Goal: Task Accomplishment & Management: Complete application form

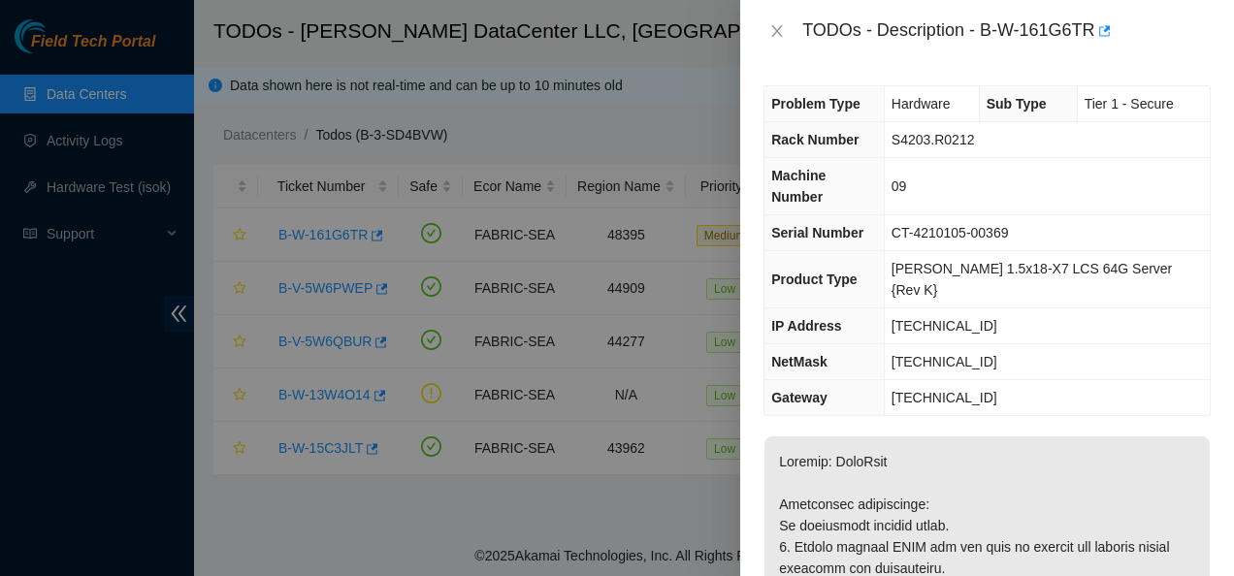
scroll to position [957, 0]
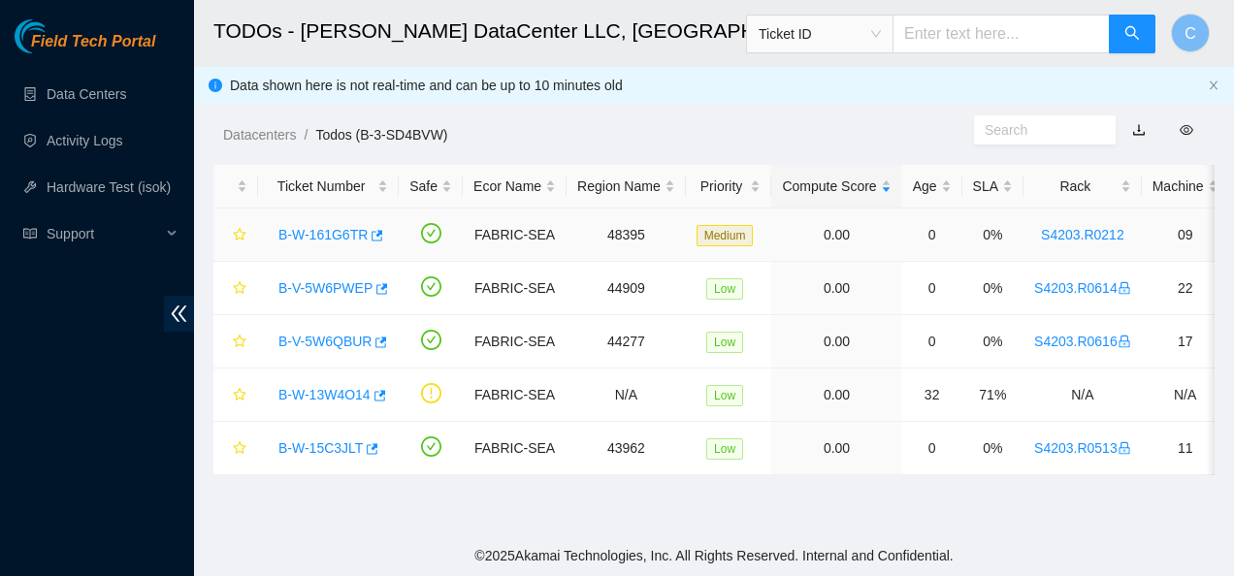
click at [317, 239] on link "B-W-161G6TR" at bounding box center [322, 235] width 89 height 16
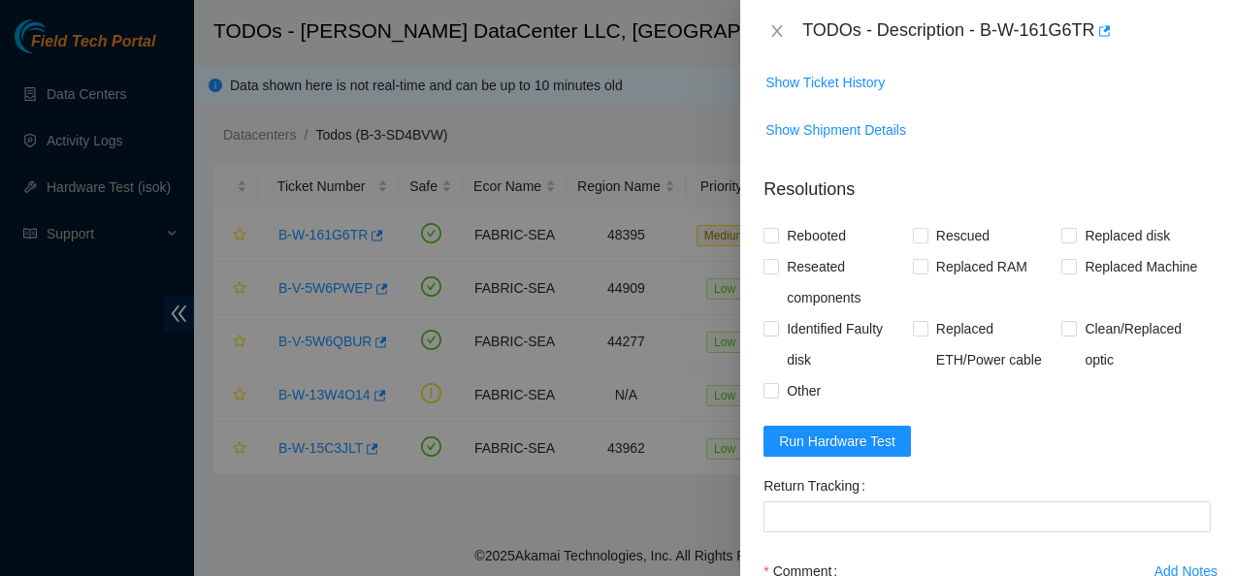
scroll to position [1520, 0]
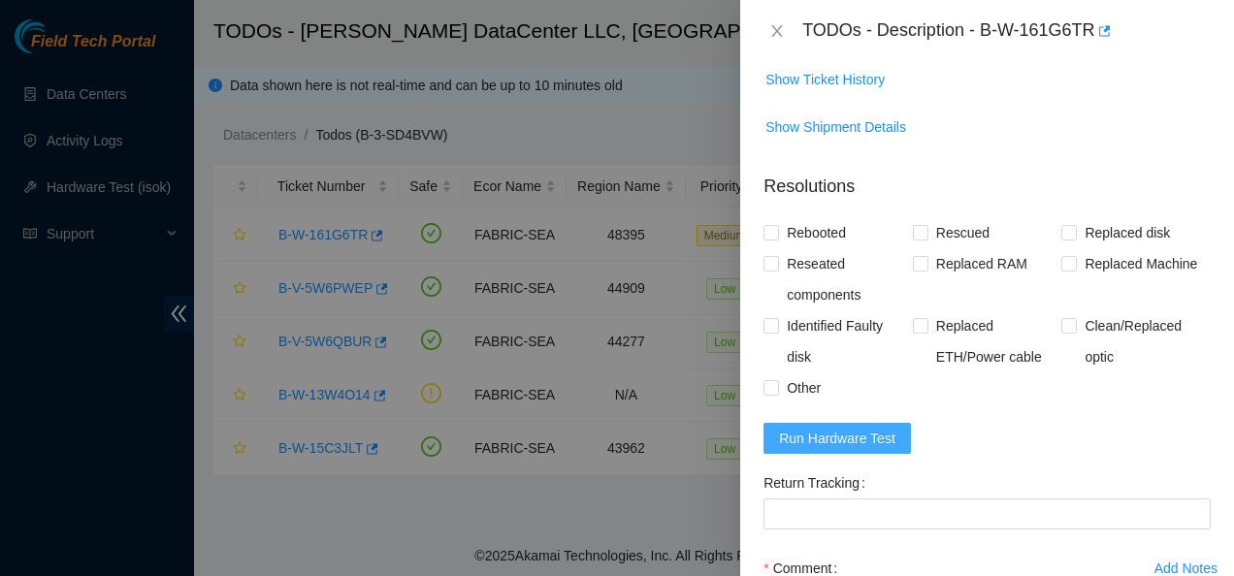
click at [879, 454] on button "Run Hardware Test" at bounding box center [837, 438] width 147 height 31
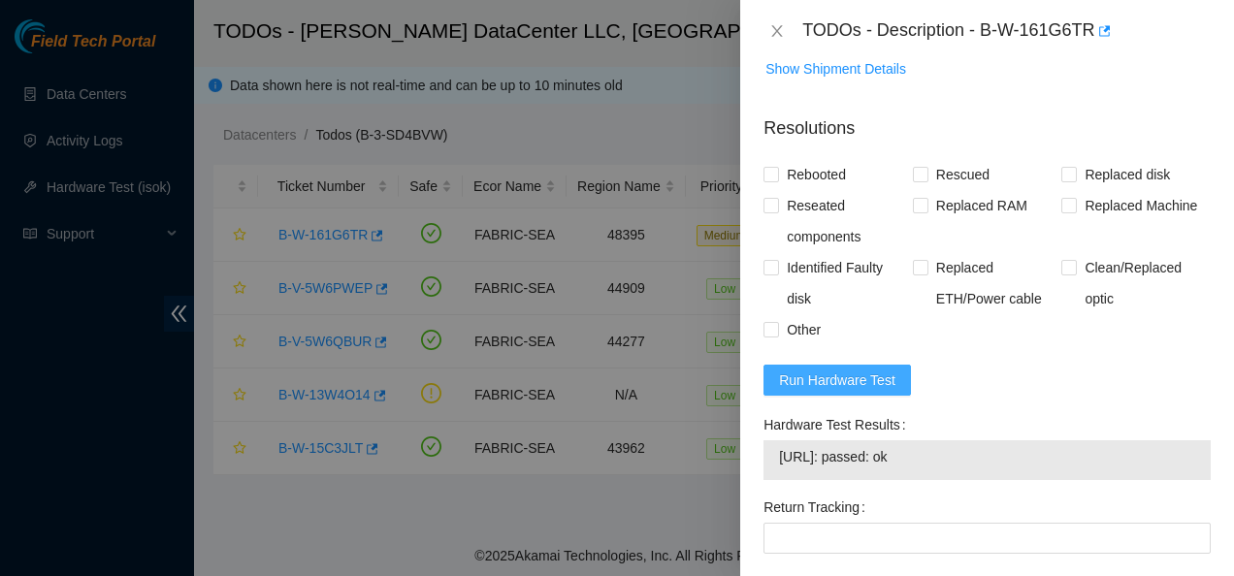
scroll to position [1579, 0]
drag, startPoint x: 940, startPoint y: 519, endPoint x: 776, endPoint y: 522, distance: 164.0
click at [776, 479] on div "23.220.244.140: passed: ok" at bounding box center [987, 459] width 447 height 40
copy tbody "23.220.244.140: passed: ok"
click at [1025, 425] on form "Resolutions Rebooted Rescued Replaced disk Reseated components Replaced RAM Rep…" at bounding box center [987, 434] width 447 height 671
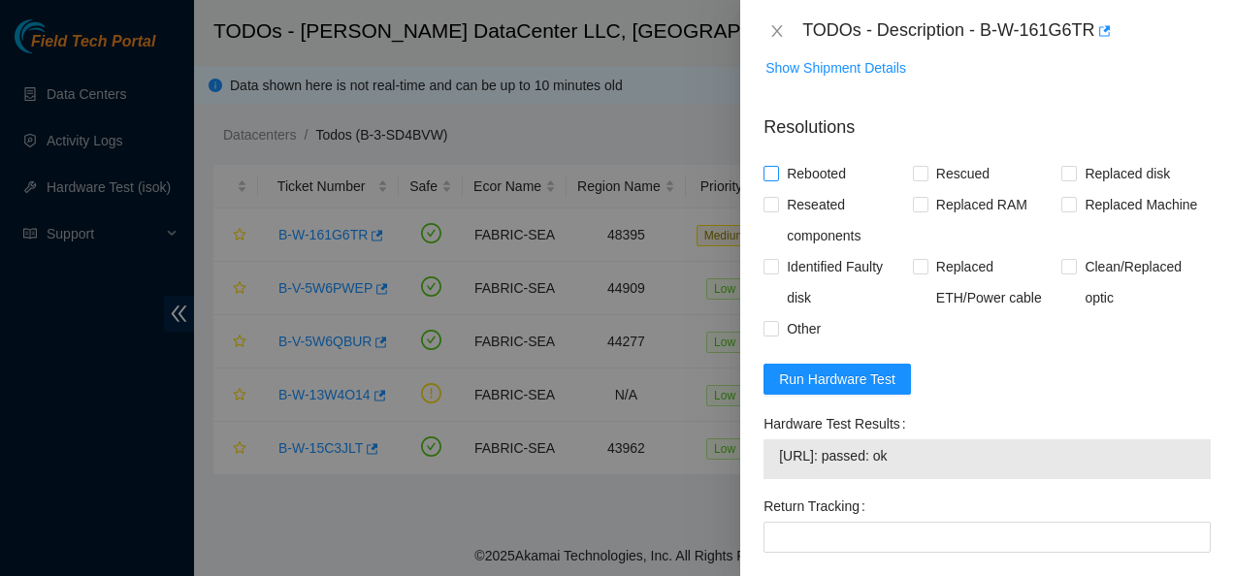
click at [766, 179] on input "Rebooted" at bounding box center [771, 173] width 14 height 14
checkbox input "true"
click at [915, 179] on input "Rescued" at bounding box center [920, 173] width 14 height 14
checkbox input "true"
click at [1062, 179] on input "Replaced disk" at bounding box center [1068, 173] width 14 height 14
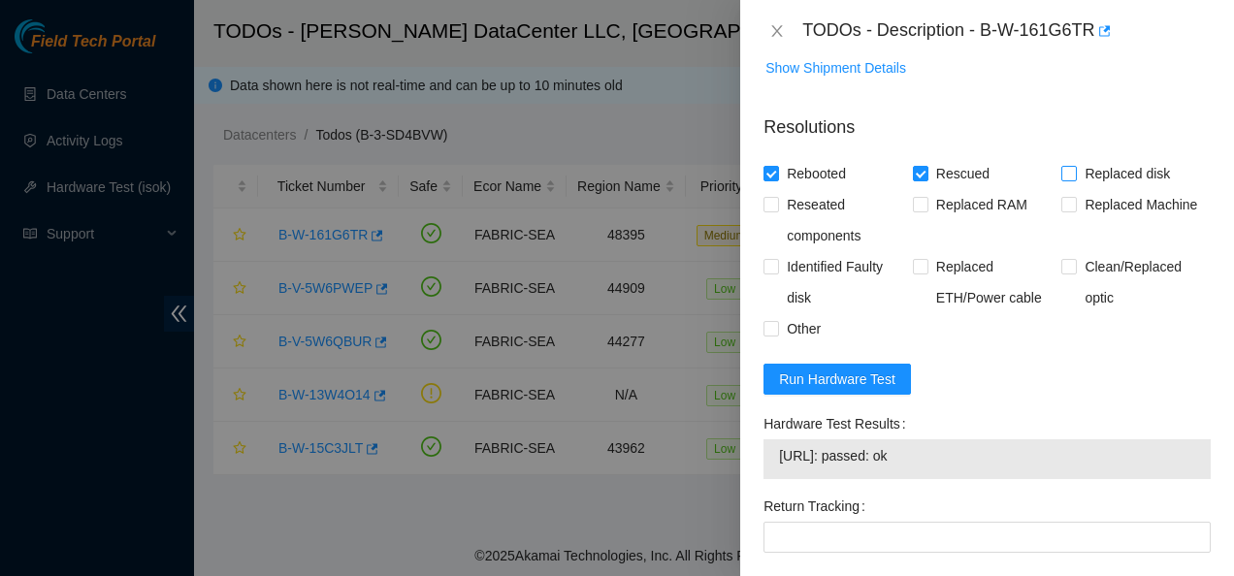
checkbox input "true"
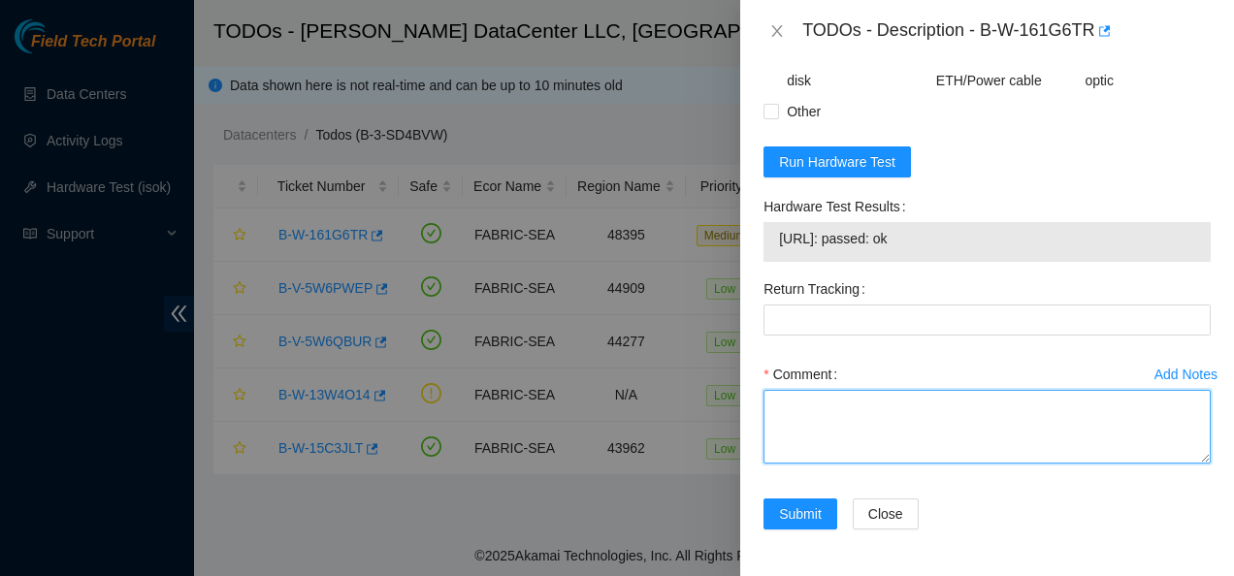
click at [920, 439] on textarea "Comment" at bounding box center [987, 427] width 447 height 74
paste textarea "Contacted NOCC to see if safe to work waited 30 mins til ok to work on Replaced…"
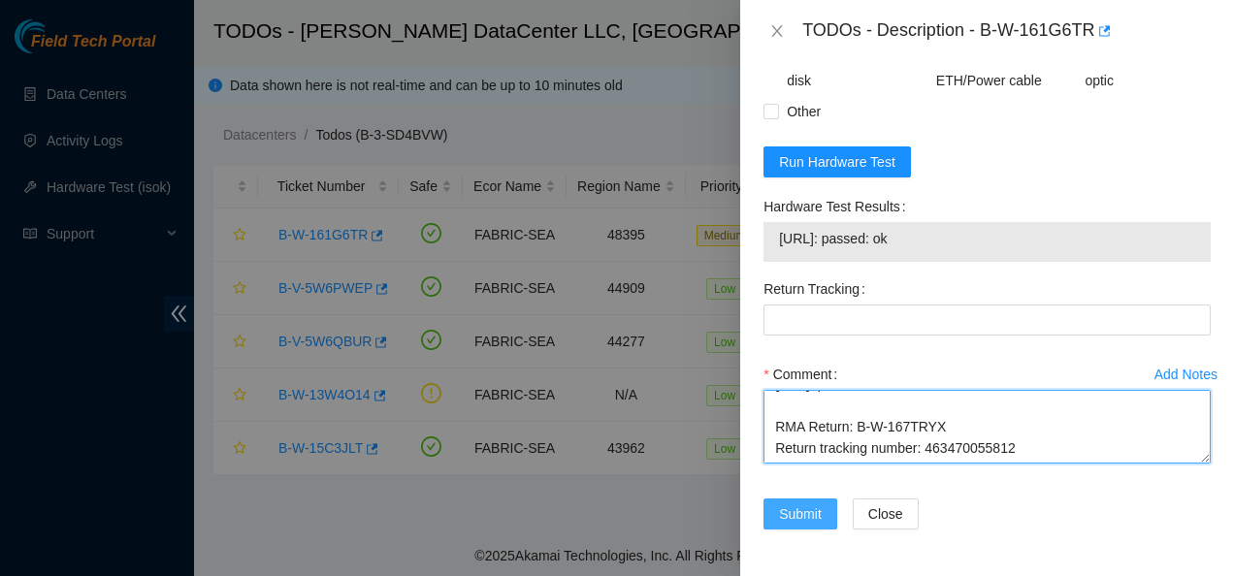
type textarea "Contacted NOCC to see if safe to work waited 30 mins til ok to work on Replaced…"
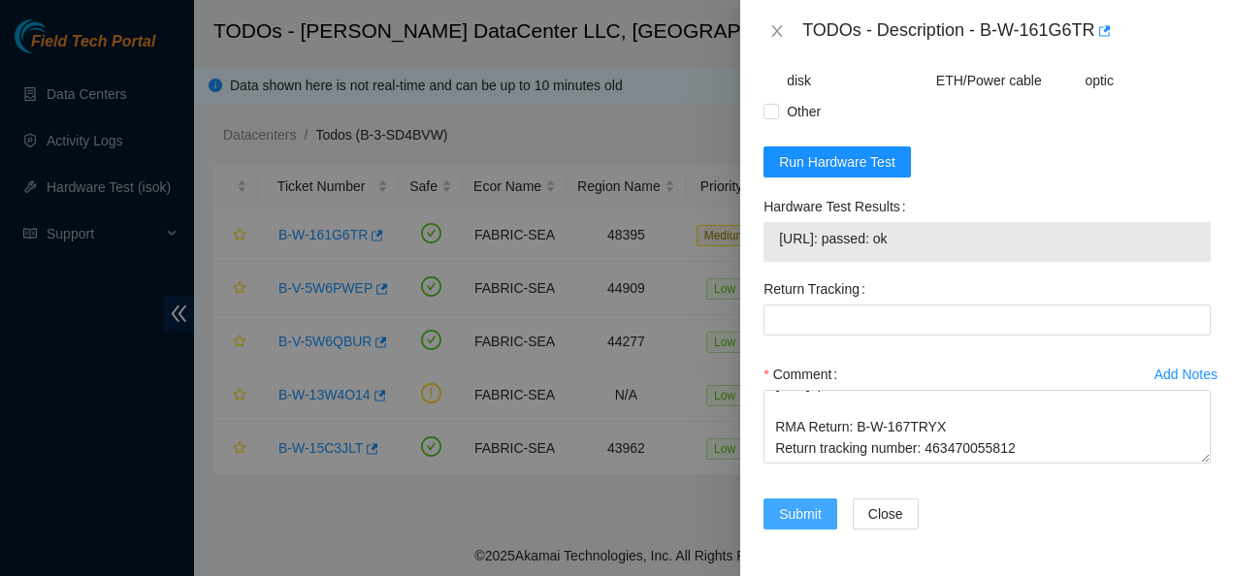
click at [801, 513] on span "Submit" at bounding box center [800, 514] width 43 height 21
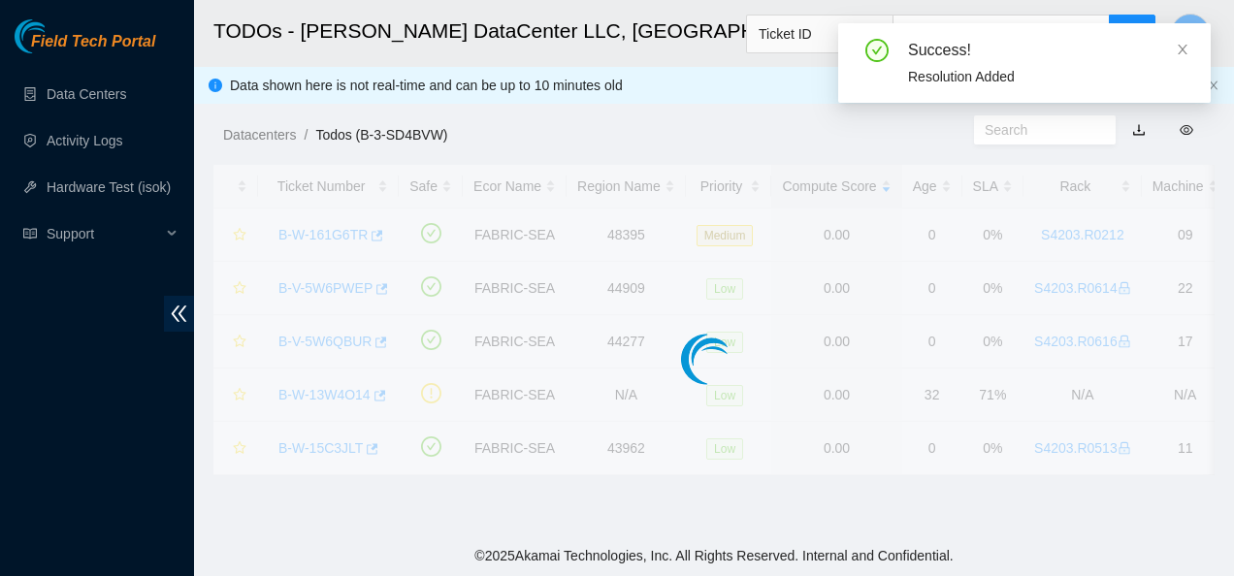
scroll to position [633, 0]
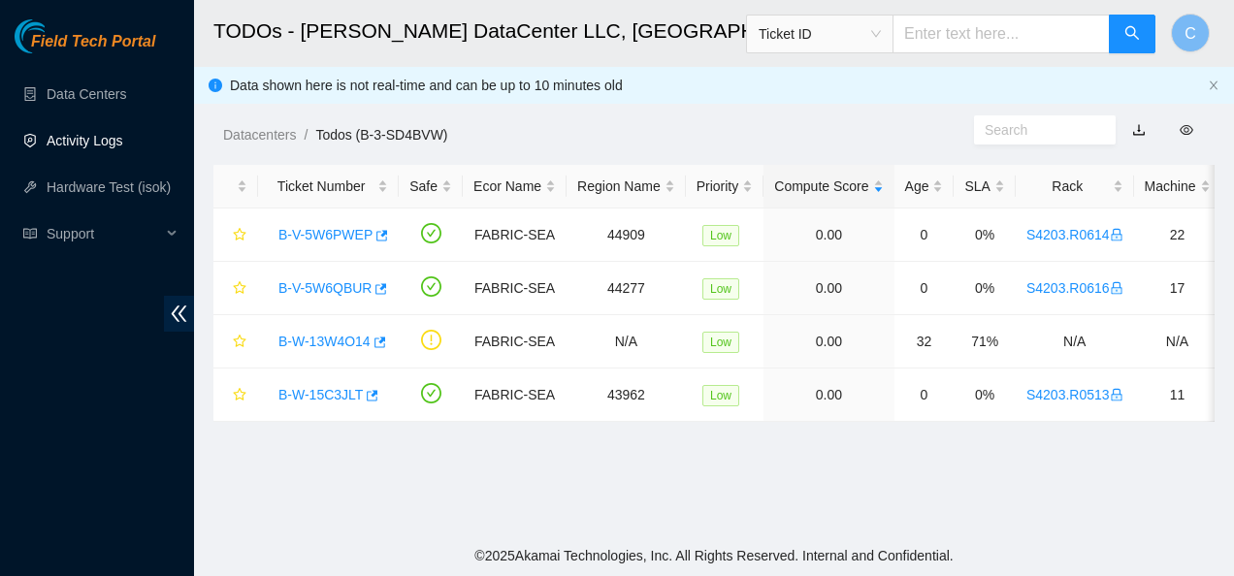
click at [78, 136] on link "Activity Logs" at bounding box center [85, 141] width 77 height 16
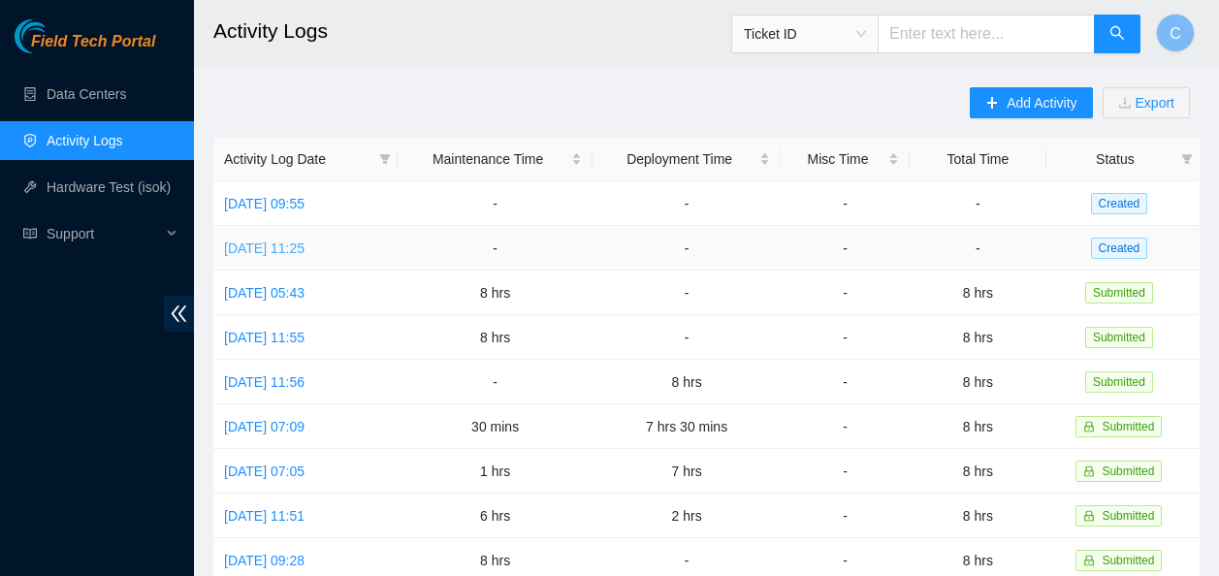
click at [305, 252] on link "Mon, 22 Sep 2025 11:25" at bounding box center [264, 249] width 81 height 16
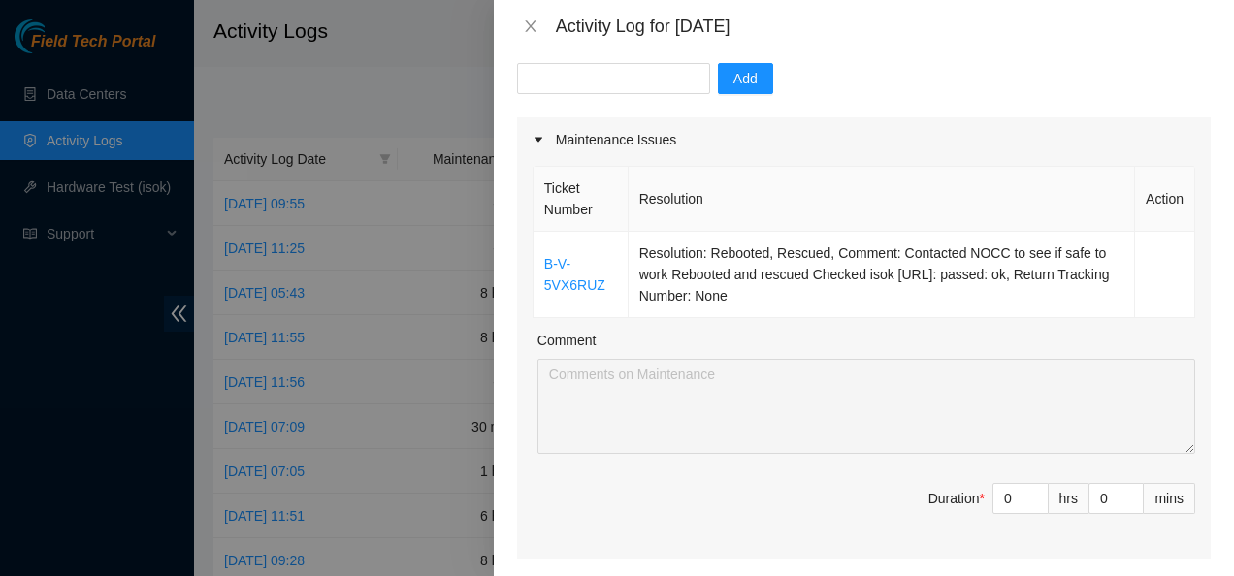
scroll to position [191, 0]
